Goal: Find specific page/section

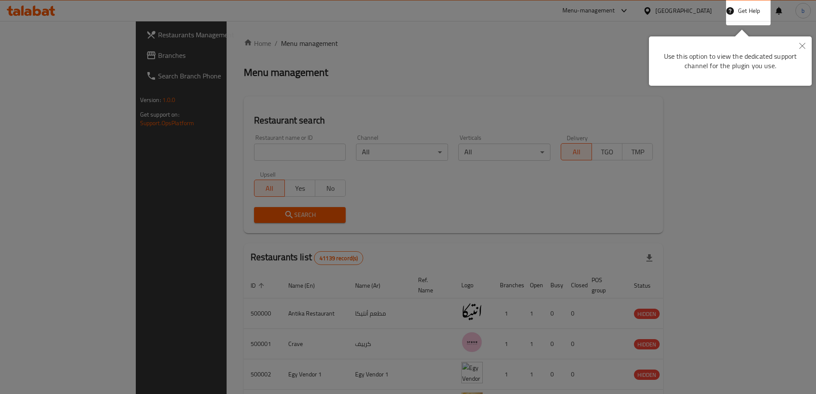
click at [804, 48] on icon "Close" at bounding box center [803, 46] width 6 height 6
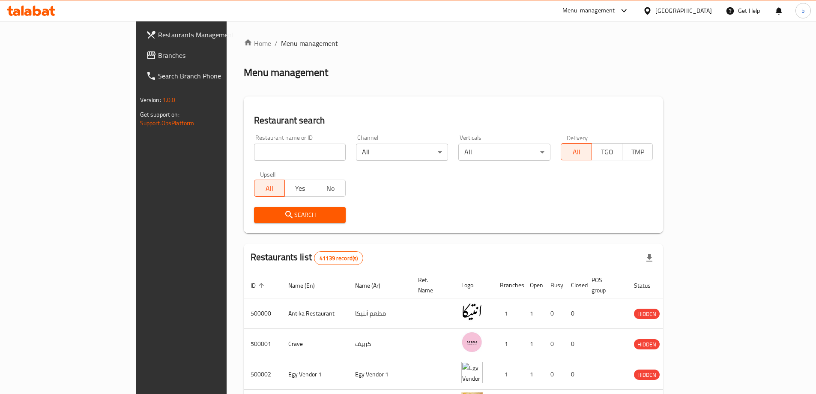
click at [712, 12] on div "[GEOGRAPHIC_DATA]" at bounding box center [684, 10] width 57 height 9
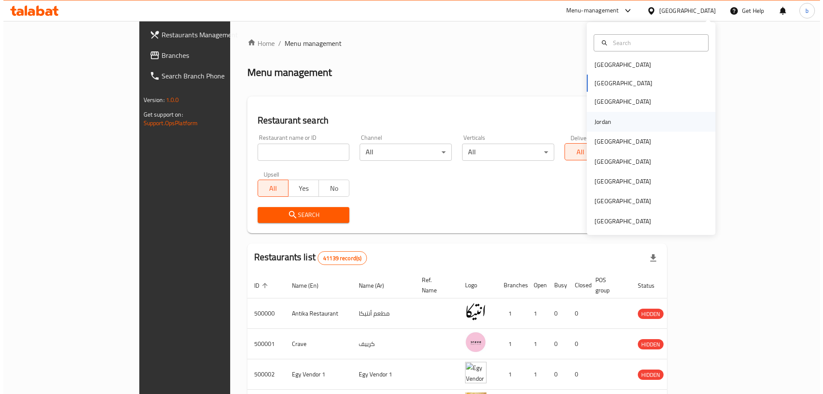
scroll to position [5, 0]
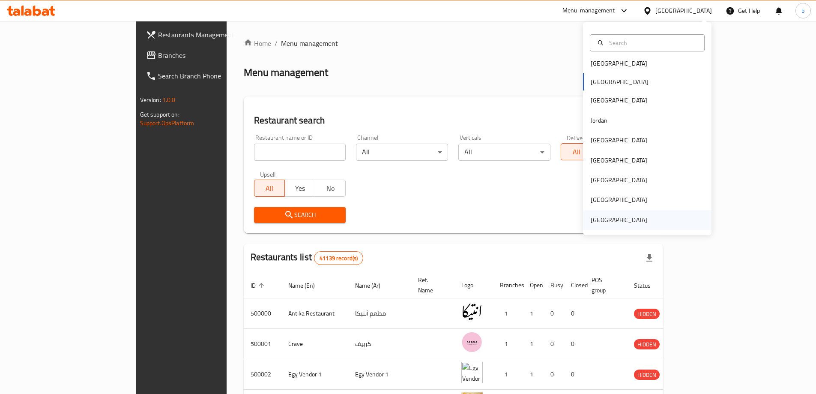
click at [604, 217] on div "[GEOGRAPHIC_DATA]" at bounding box center [619, 219] width 57 height 9
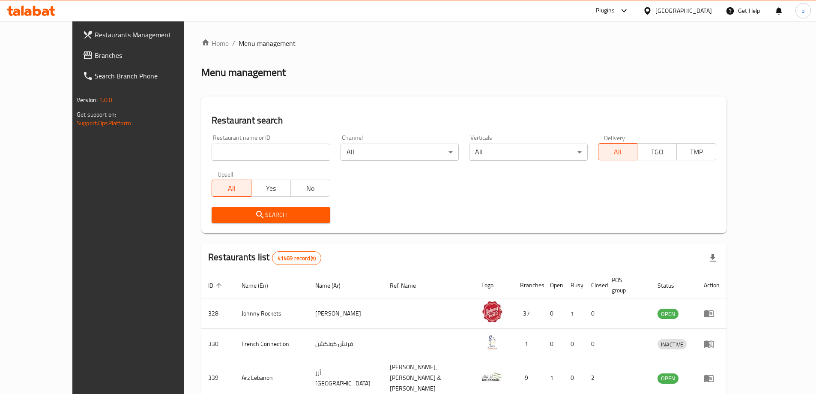
click at [260, 154] on input "search" at bounding box center [271, 152] width 118 height 17
paste input "778055"
type input "778055"
click at [232, 158] on input "778055" at bounding box center [271, 152] width 118 height 17
click at [242, 212] on span "Search" at bounding box center [271, 215] width 105 height 11
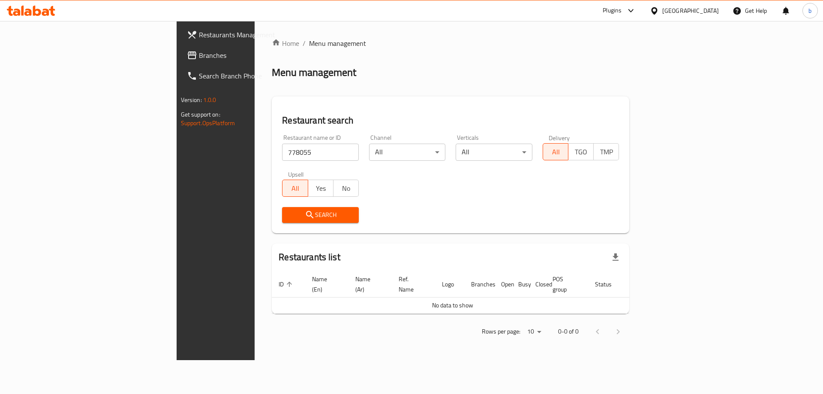
click at [199, 50] on span "Branches" at bounding box center [253, 55] width 108 height 10
